Goal: Transaction & Acquisition: Purchase product/service

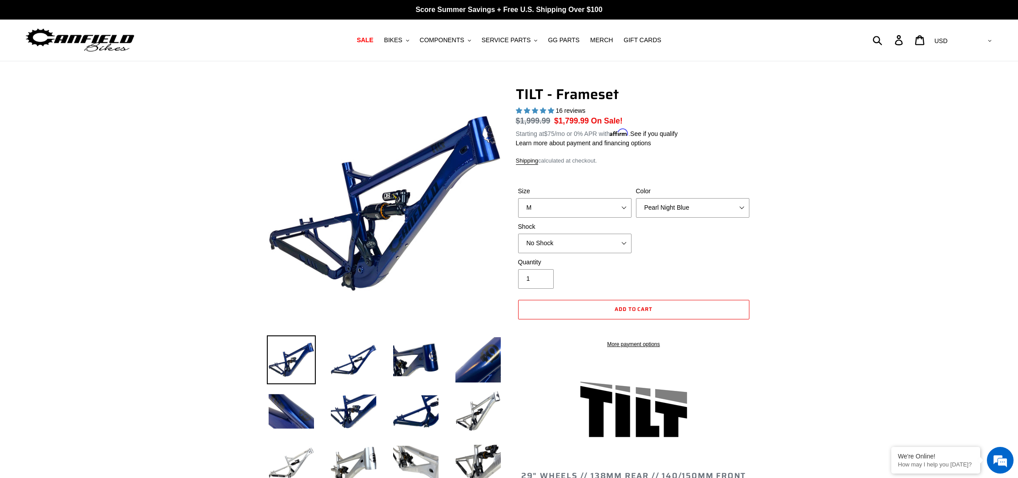
select select "M"
select select "highest-rating"
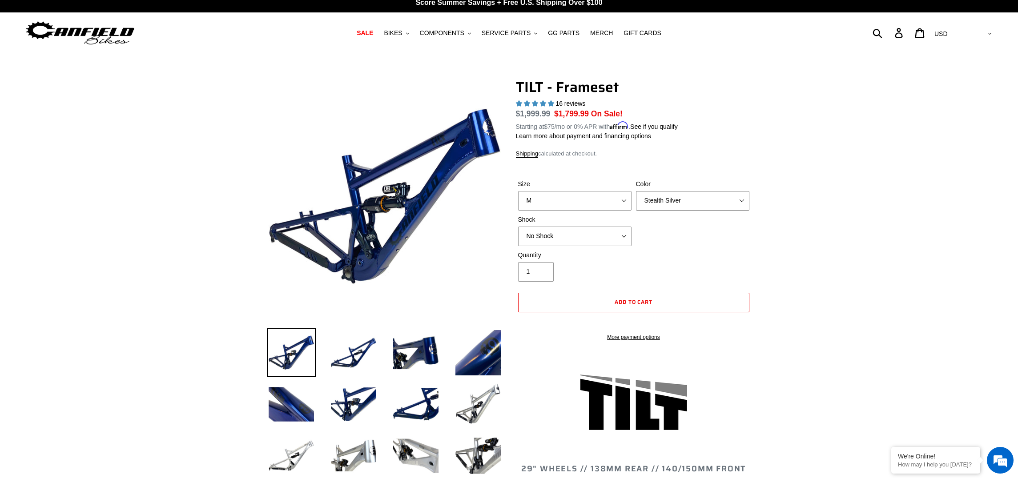
click option "Stealth Silver" at bounding box center [0, 0] width 0 height 0
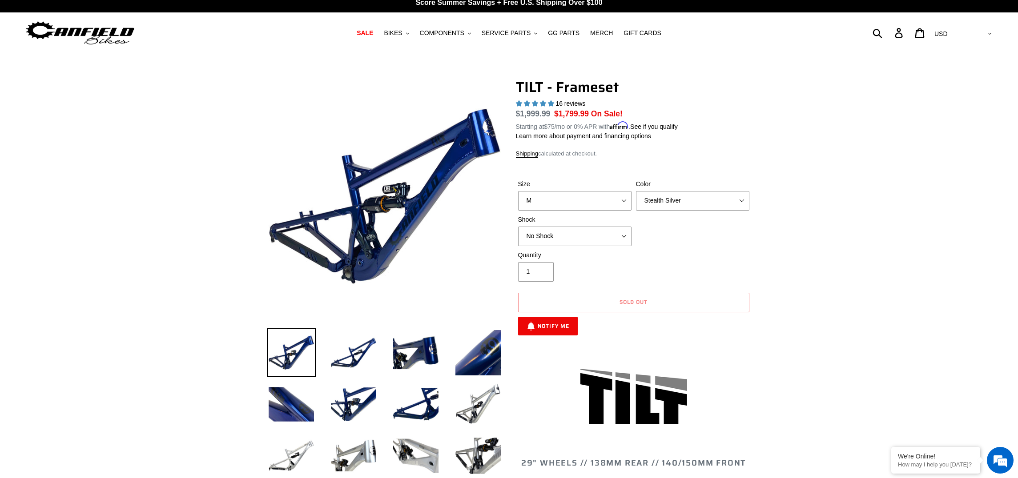
click at [486, 396] on img at bounding box center [478, 404] width 49 height 49
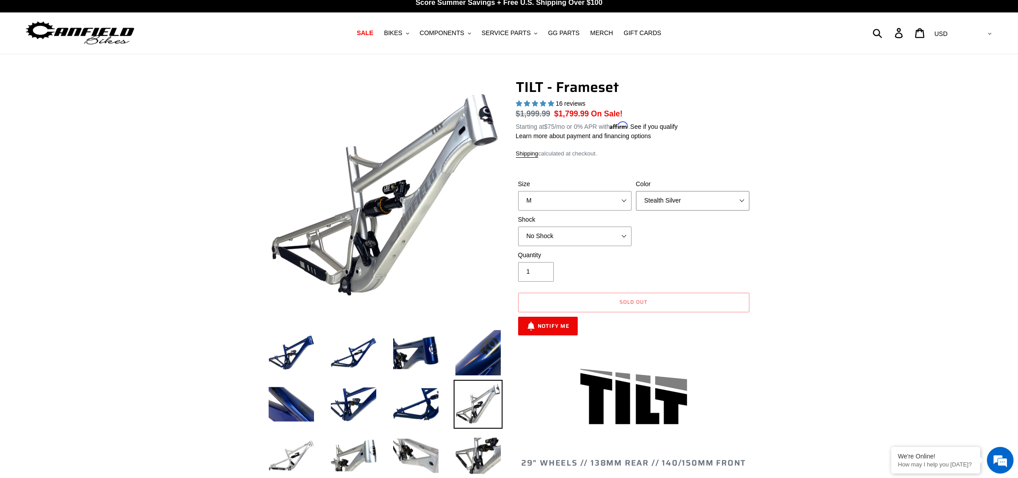
select select "Pearl Night Blue"
click option "Pearl Night Blue" at bounding box center [0, 0] width 0 height 0
